Goal: Task Accomplishment & Management: Manage account settings

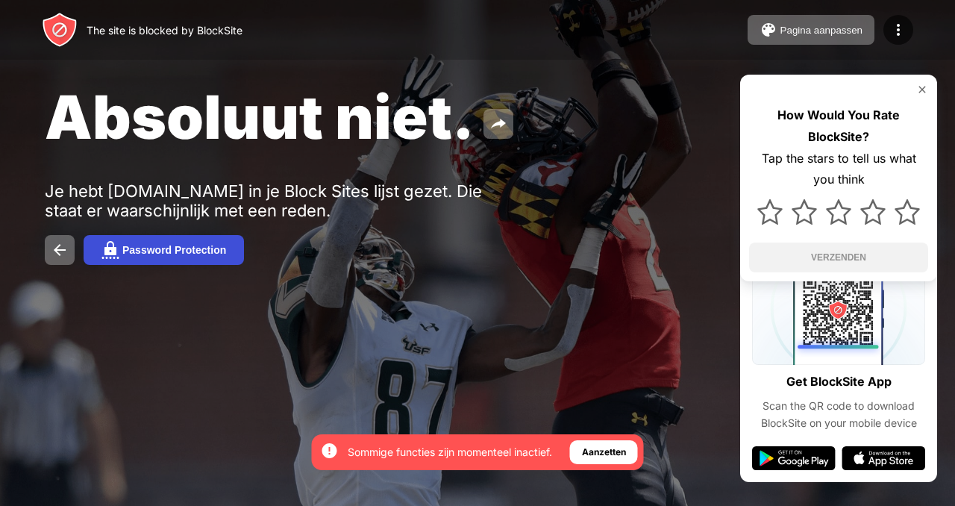
click at [178, 254] on div "Password Protection" at bounding box center [174, 250] width 104 height 12
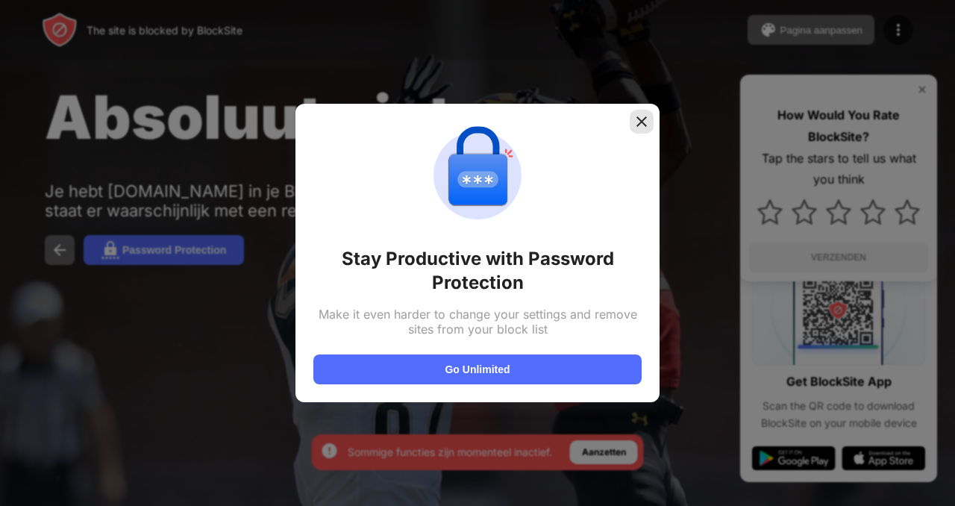
click at [642, 115] on img at bounding box center [641, 121] width 15 height 15
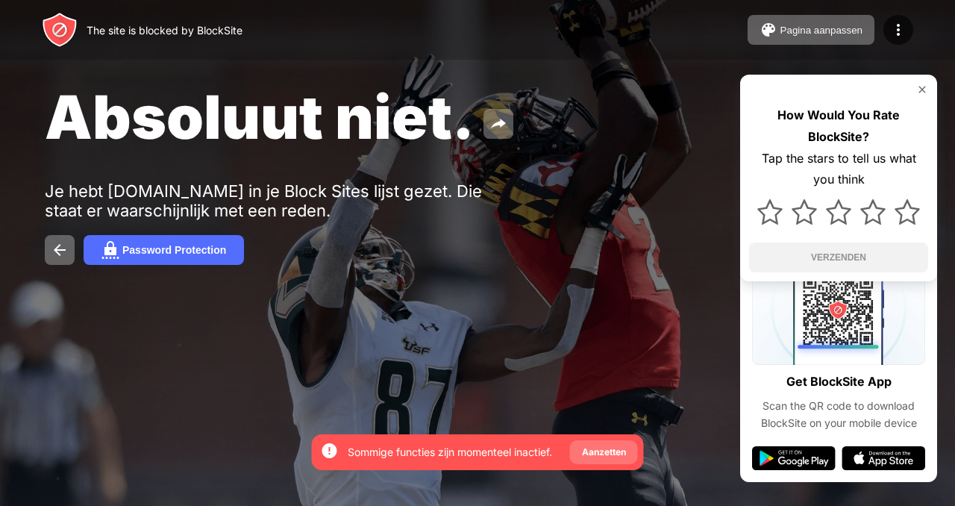
click at [605, 452] on div "Aanzetten" at bounding box center [604, 452] width 44 height 15
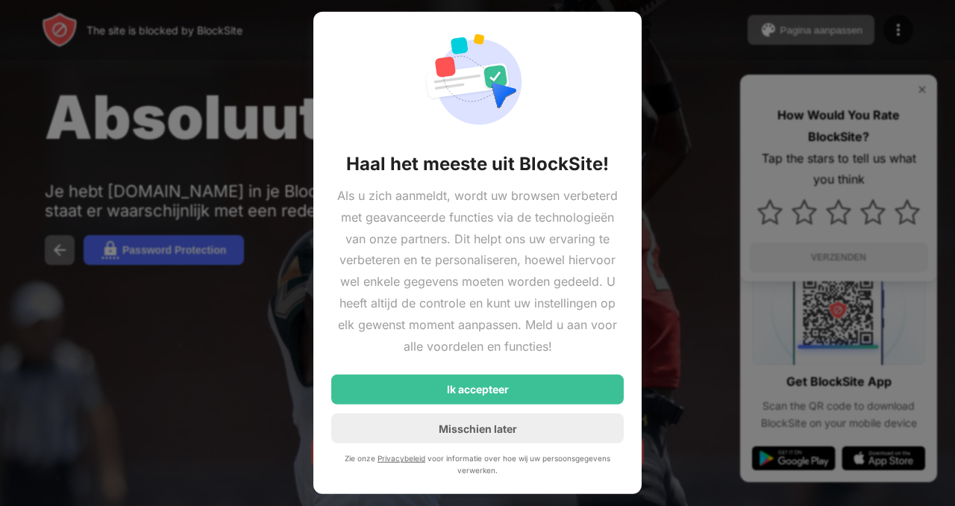
click at [662, 28] on div at bounding box center [477, 253] width 955 height 506
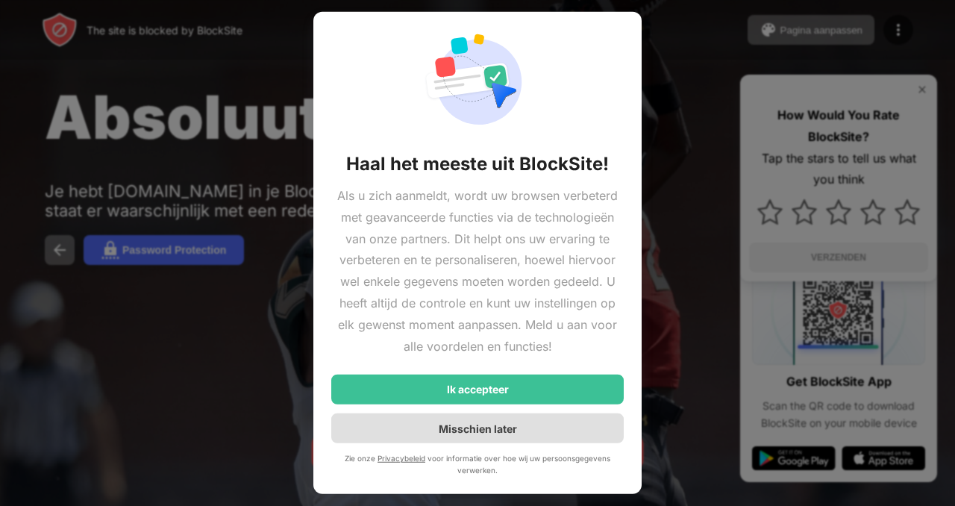
click at [488, 433] on div "Misschien later" at bounding box center [478, 428] width 78 height 13
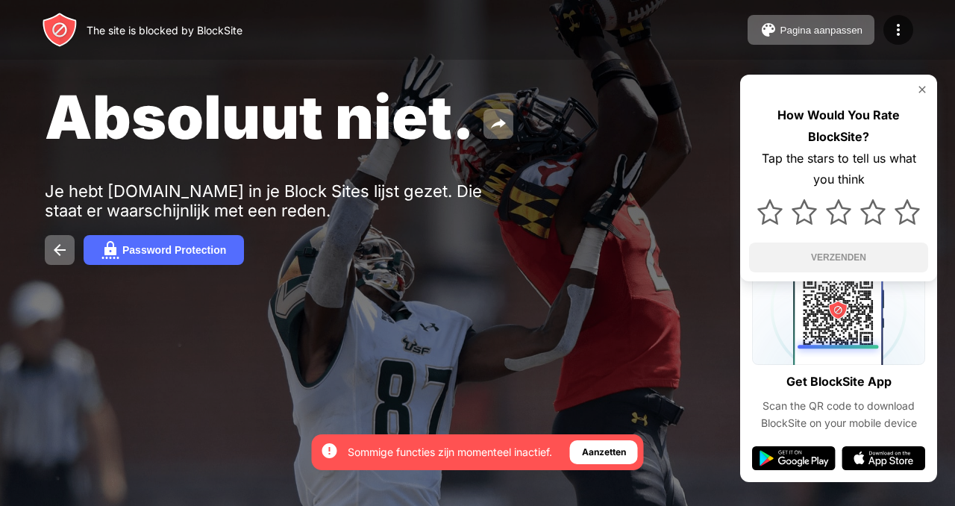
click at [921, 91] on img at bounding box center [922, 90] width 12 height 12
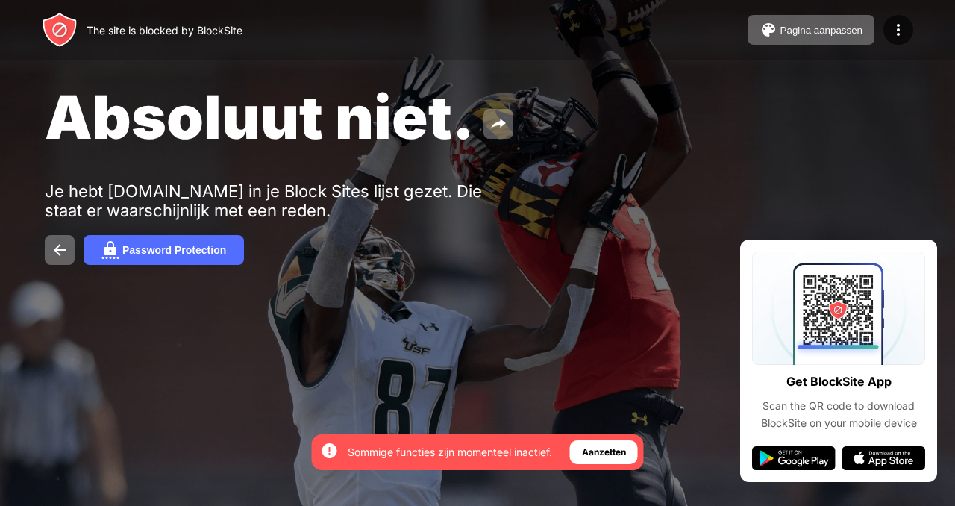
click at [915, 31] on div "The site is blocked by BlockSite Pagina aanpassen Blokkeerlijst bewerken Herlei…" at bounding box center [477, 30] width 955 height 60
click at [904, 28] on img at bounding box center [898, 30] width 18 height 18
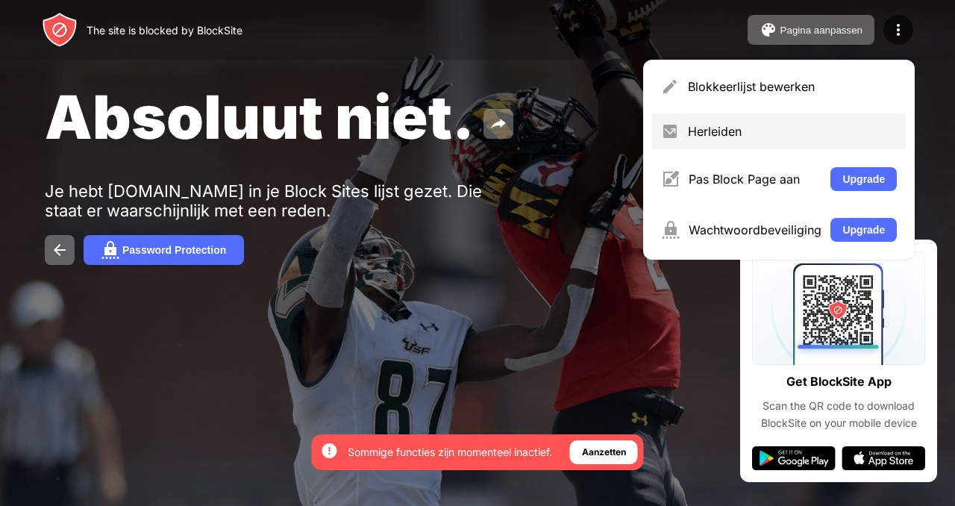
click at [800, 116] on div "Herleiden" at bounding box center [779, 131] width 254 height 36
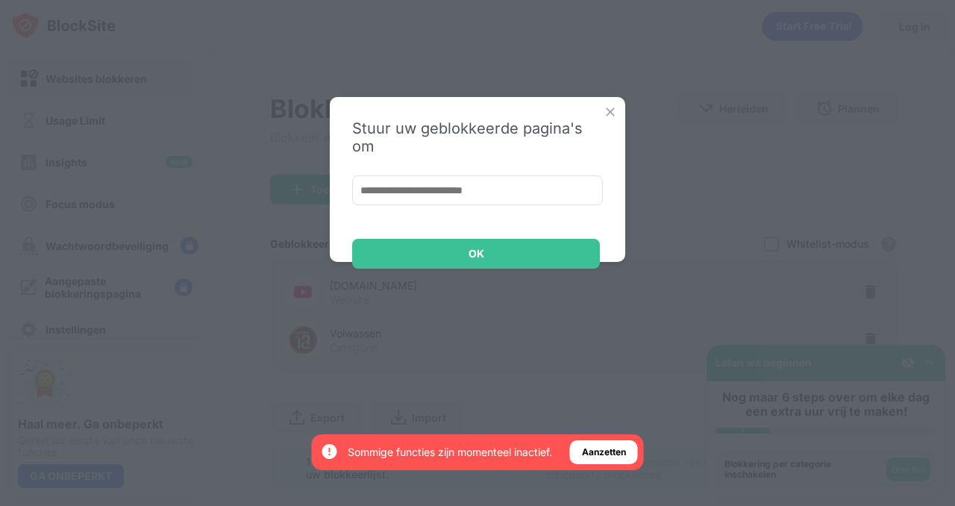
click at [603, 110] on img at bounding box center [610, 111] width 15 height 15
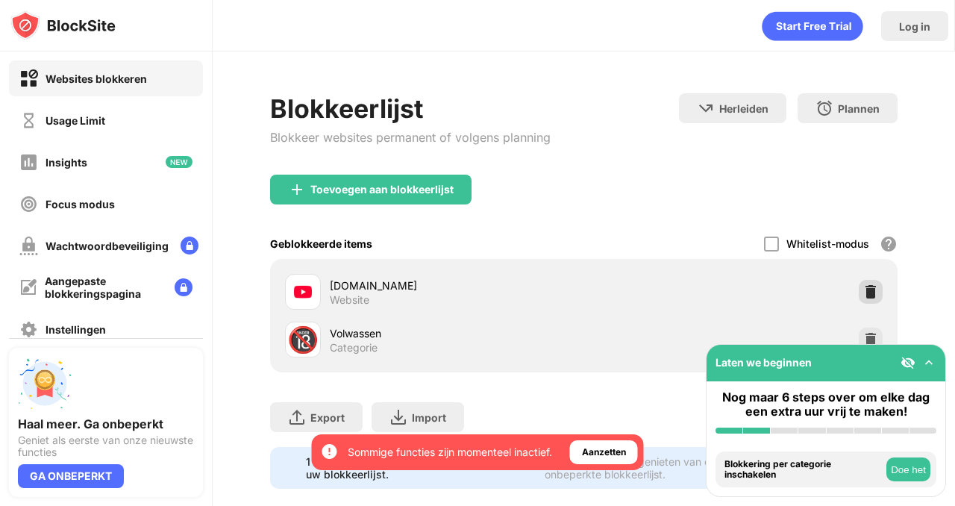
click at [859, 281] on div at bounding box center [871, 292] width 24 height 24
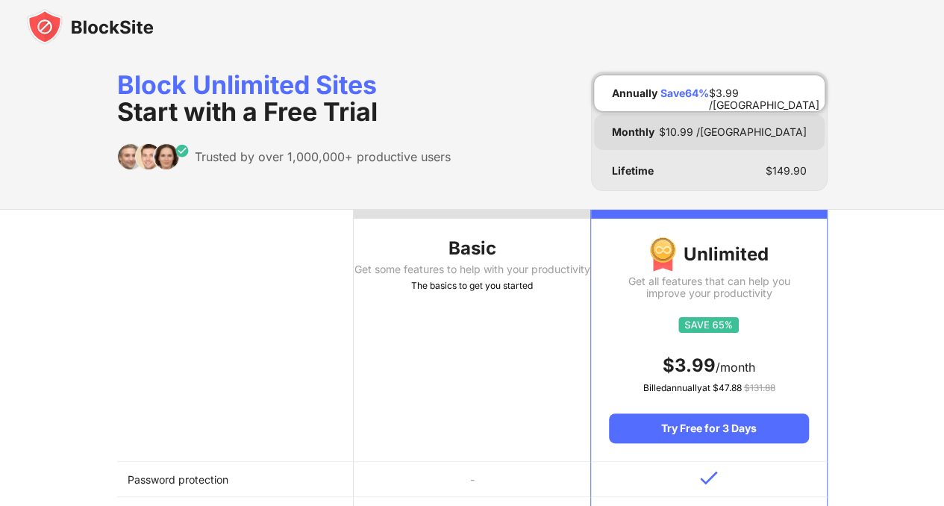
click at [659, 133] on div "Monthly $ 10.99 /MO" at bounding box center [709, 132] width 231 height 36
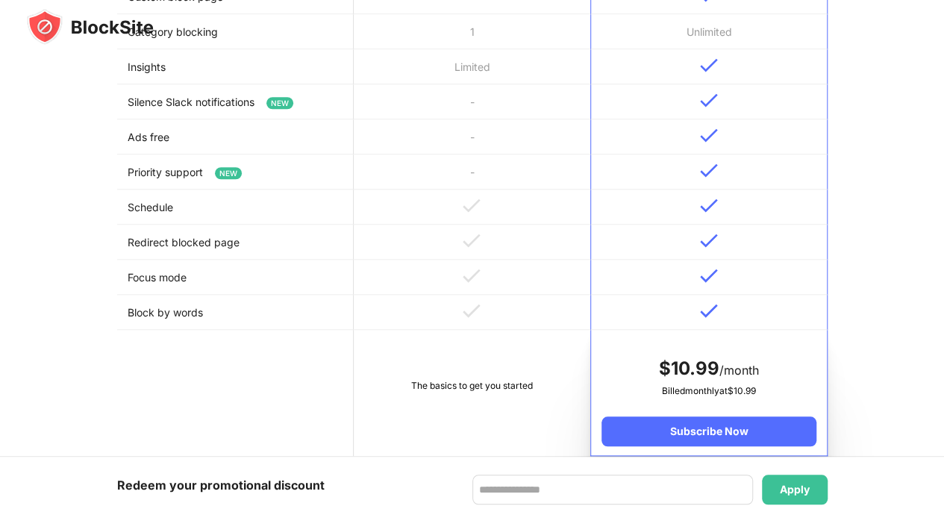
scroll to position [985, 0]
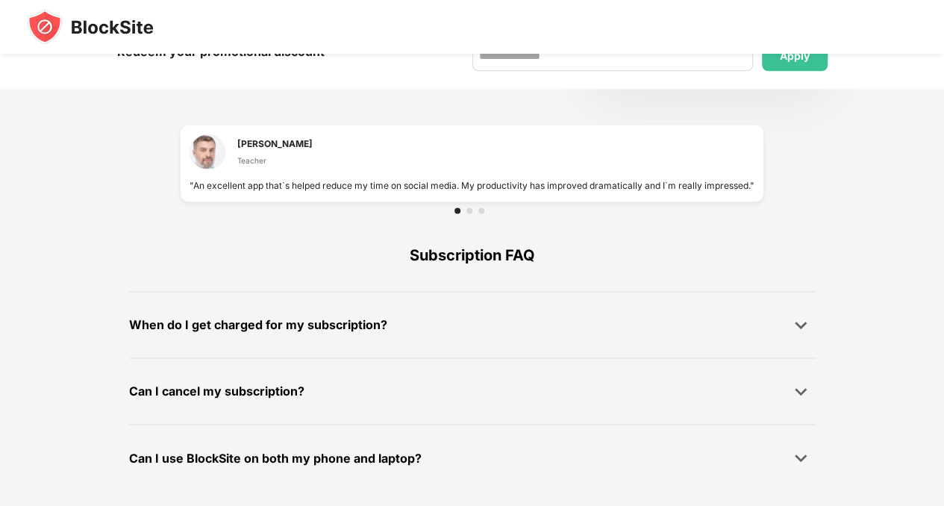
click at [244, 325] on div "When do I get charged for my subscription?" at bounding box center [258, 325] width 258 height 22
click at [39, 31] on img at bounding box center [90, 27] width 127 height 36
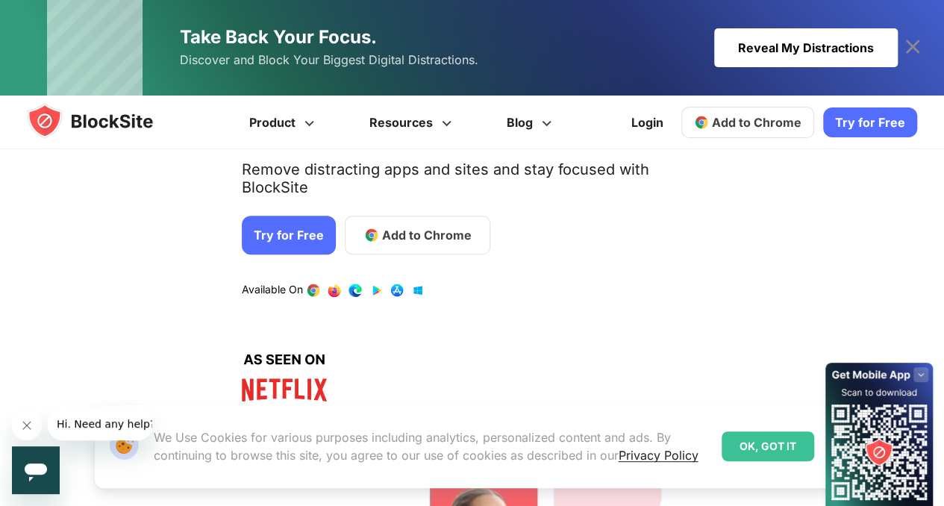
scroll to position [176, 0]
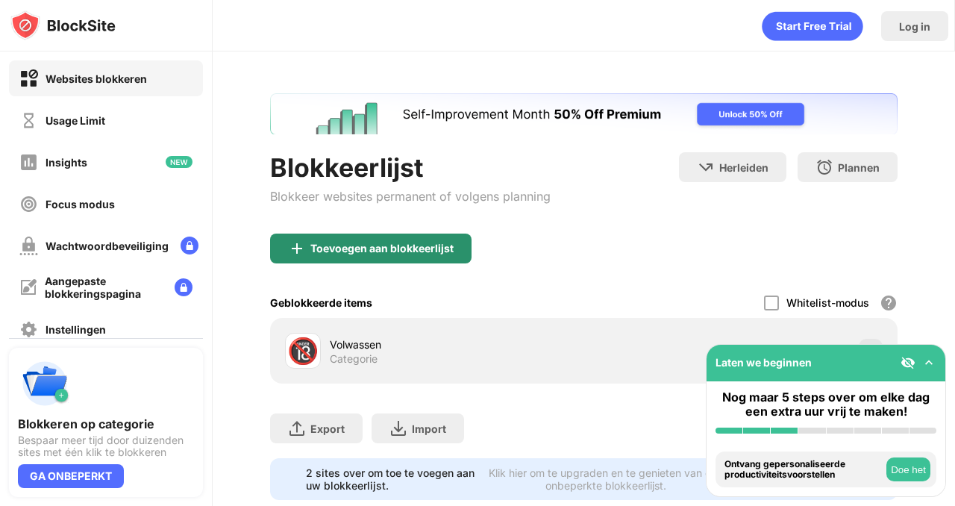
click at [379, 243] on div "Toevoegen aan blokkeerlijst" at bounding box center [381, 248] width 143 height 12
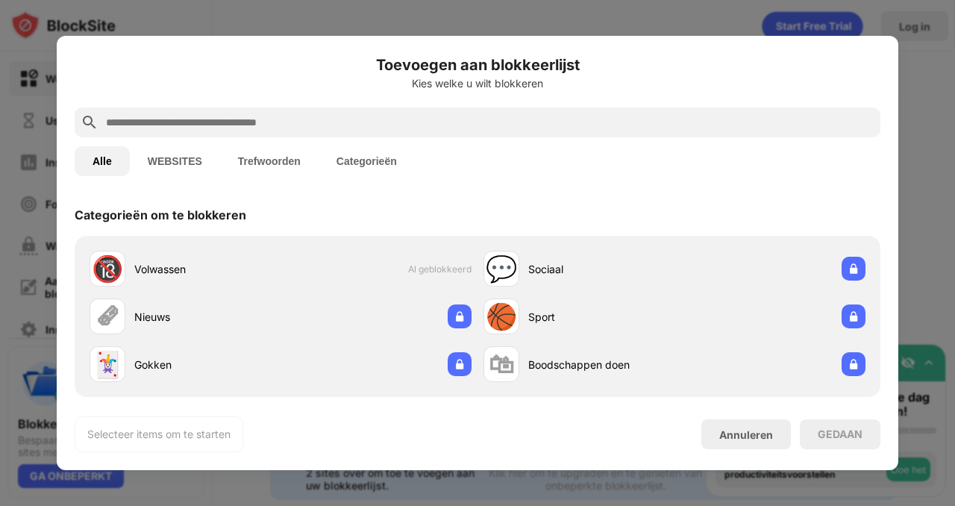
click at [326, 110] on div at bounding box center [478, 122] width 806 height 30
drag, startPoint x: 324, startPoint y: 131, endPoint x: 307, endPoint y: 120, distance: 19.9
click at [307, 120] on div at bounding box center [478, 122] width 806 height 30
click at [307, 120] on input "text" at bounding box center [489, 122] width 770 height 18
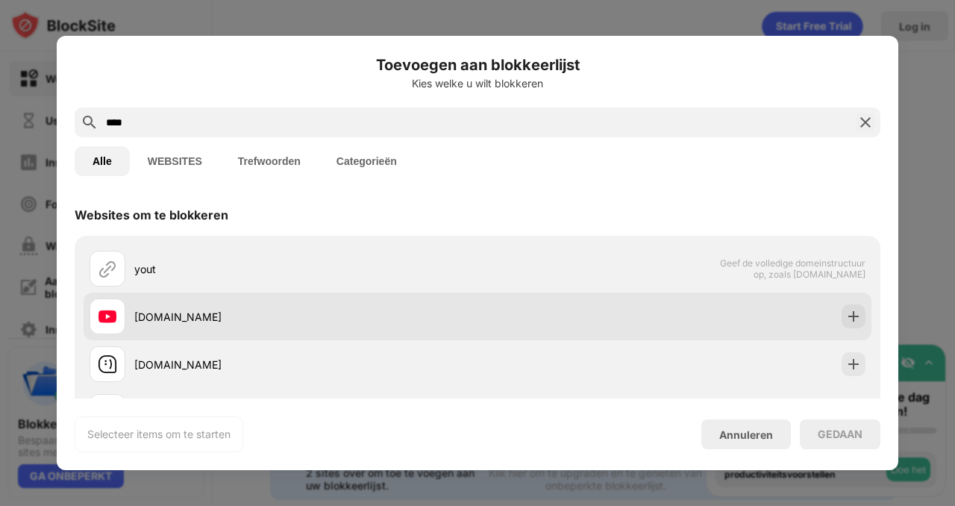
type input "****"
click at [221, 310] on div "[DOMAIN_NAME]" at bounding box center [305, 317] width 343 height 16
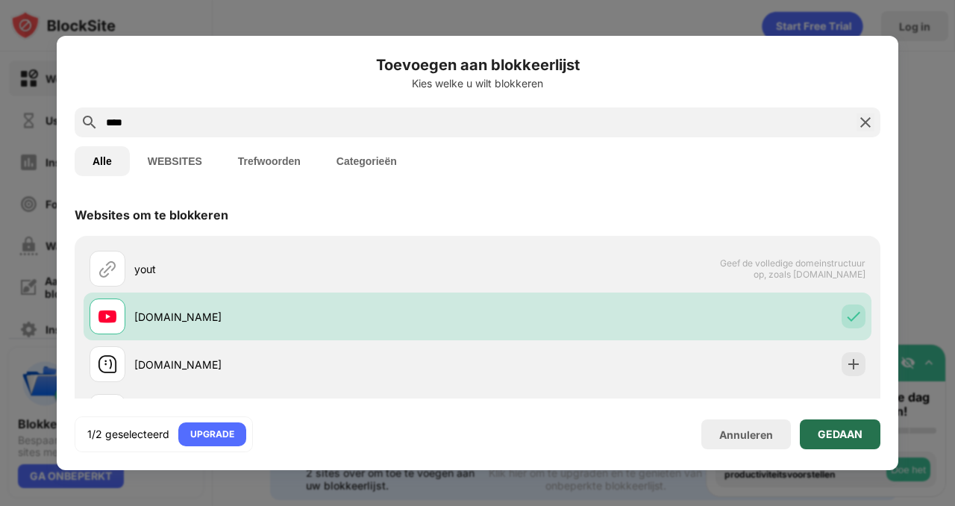
click at [858, 430] on div "GEDAAN" at bounding box center [840, 434] width 45 height 12
